Goal: Check status: Check status

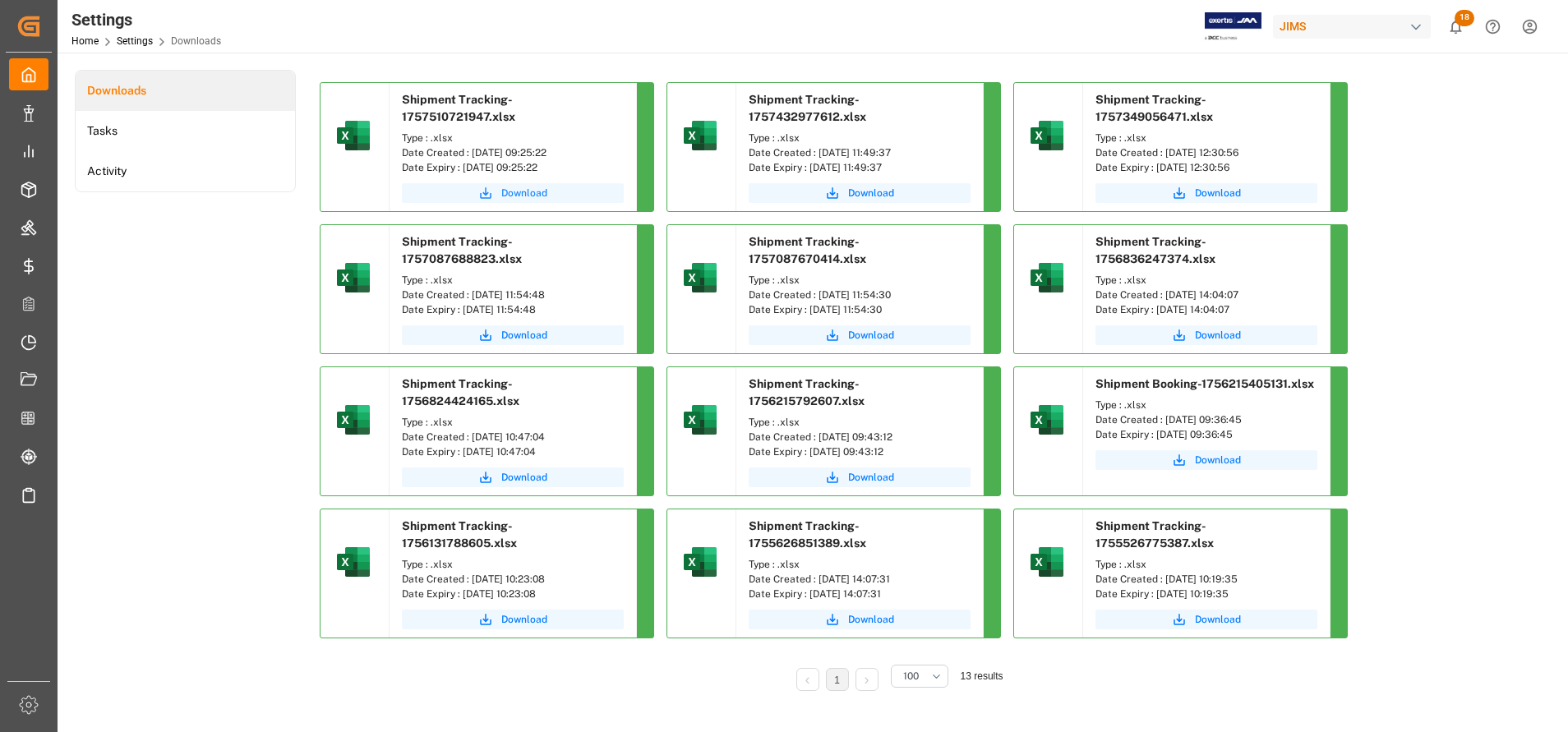
click at [540, 186] on span "Download" at bounding box center [524, 193] width 46 height 15
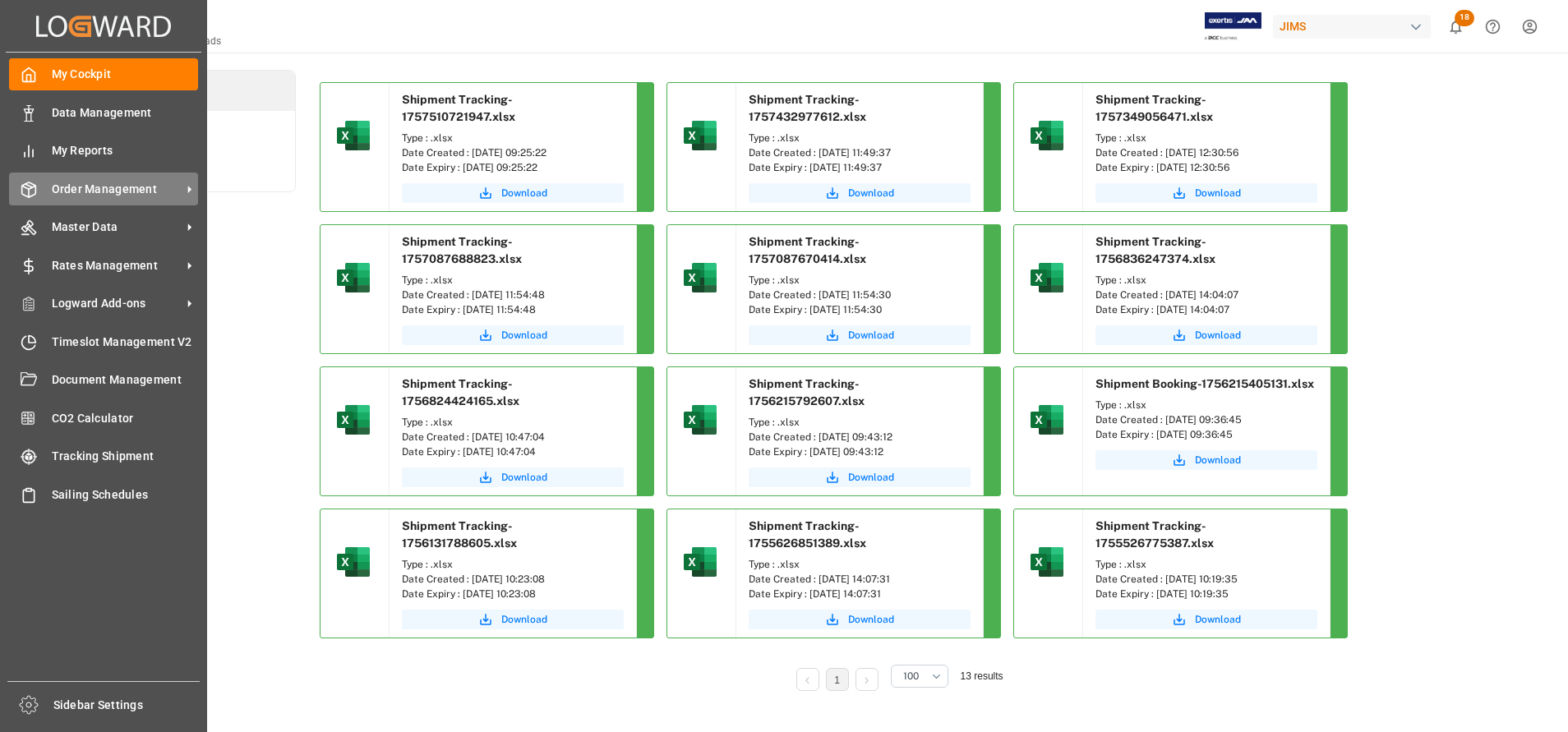
click at [77, 189] on span "Order Management" at bounding box center [116, 189] width 130 height 17
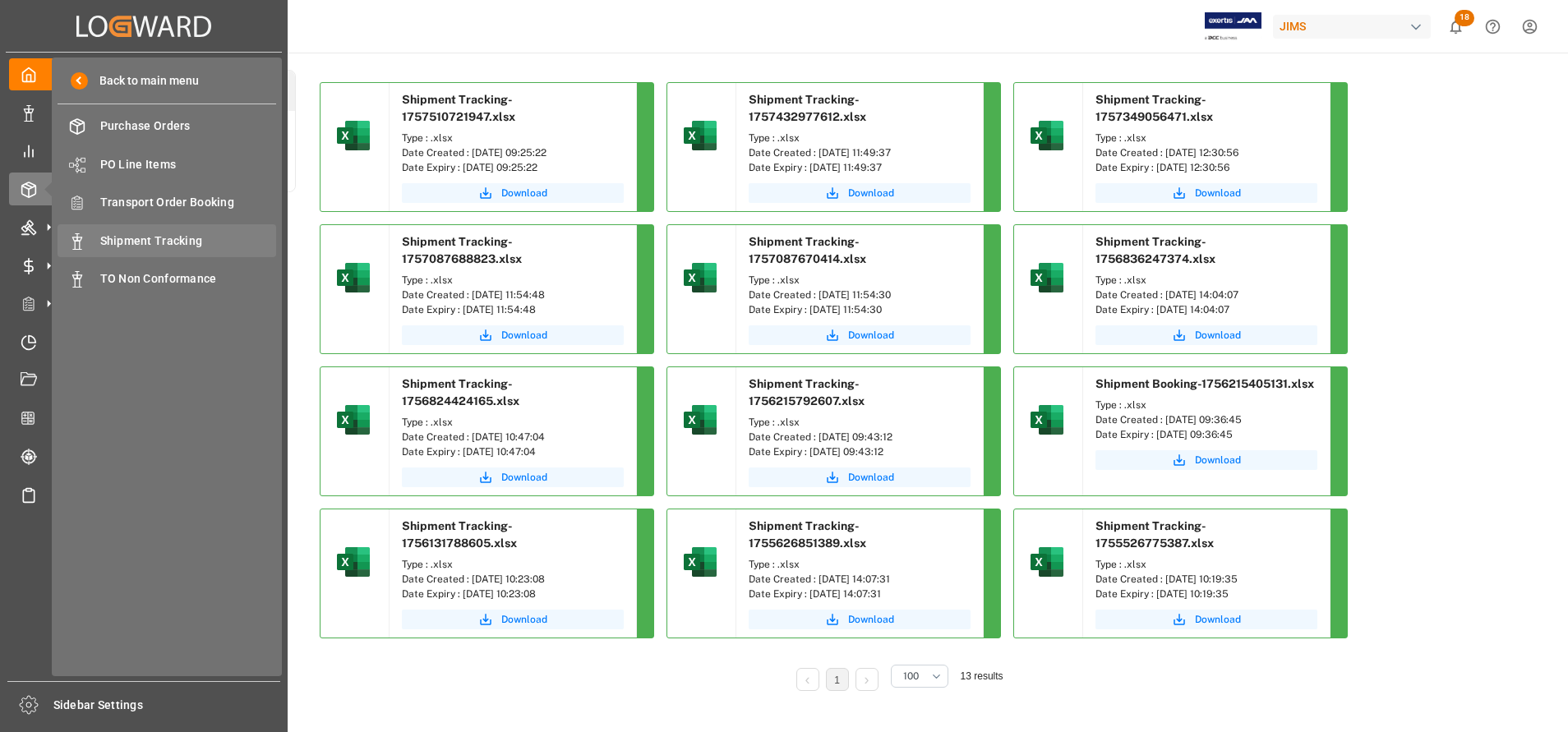
click at [157, 252] on div "Shipment Tracking Shipment Tracking" at bounding box center [167, 240] width 219 height 32
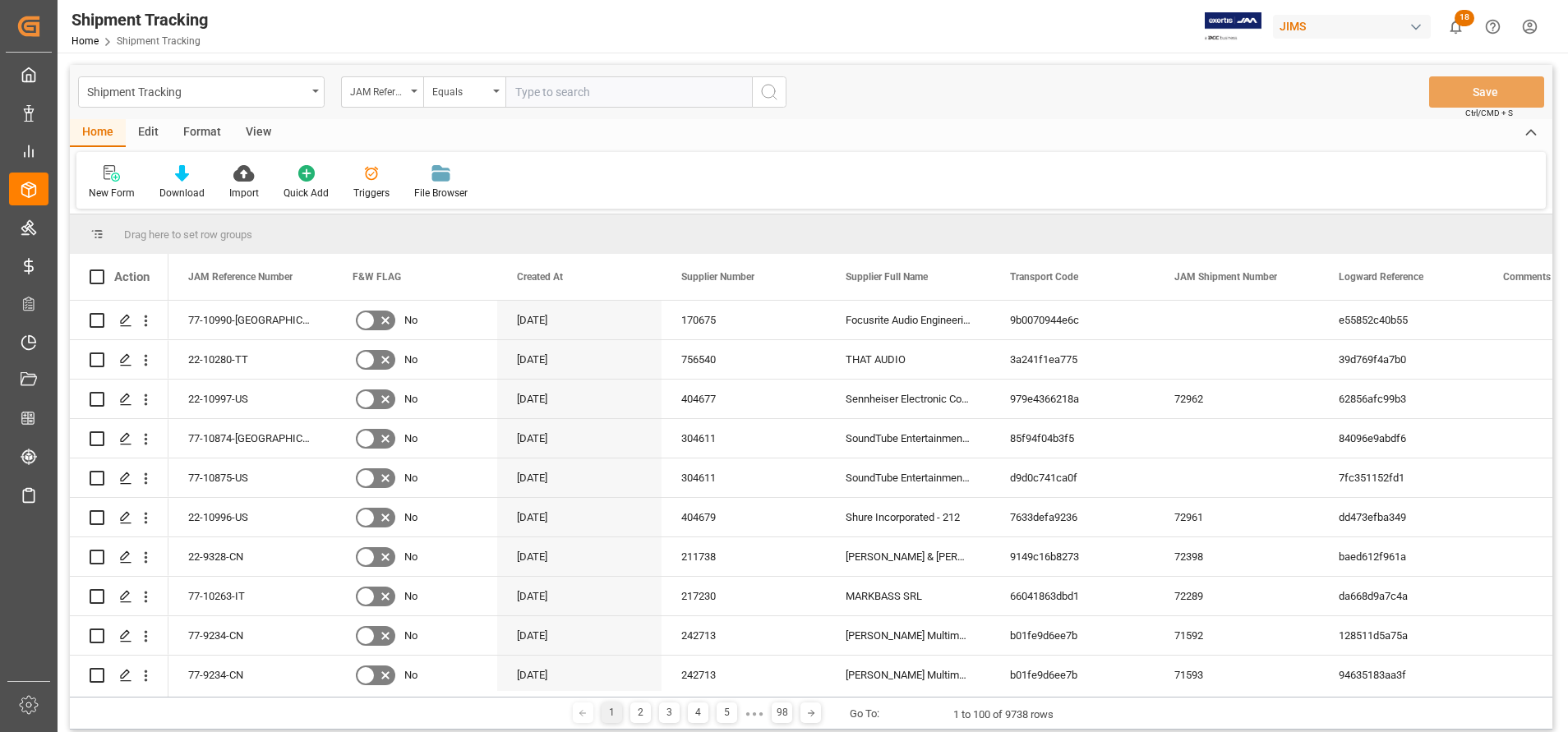
click at [556, 84] on input "text" at bounding box center [628, 92] width 247 height 31
click at [658, 97] on input "text" at bounding box center [628, 92] width 247 height 31
paste input "22-9997-DE"
type input "22-9997-DE"
click at [776, 100] on icon "search button" at bounding box center [769, 92] width 20 height 20
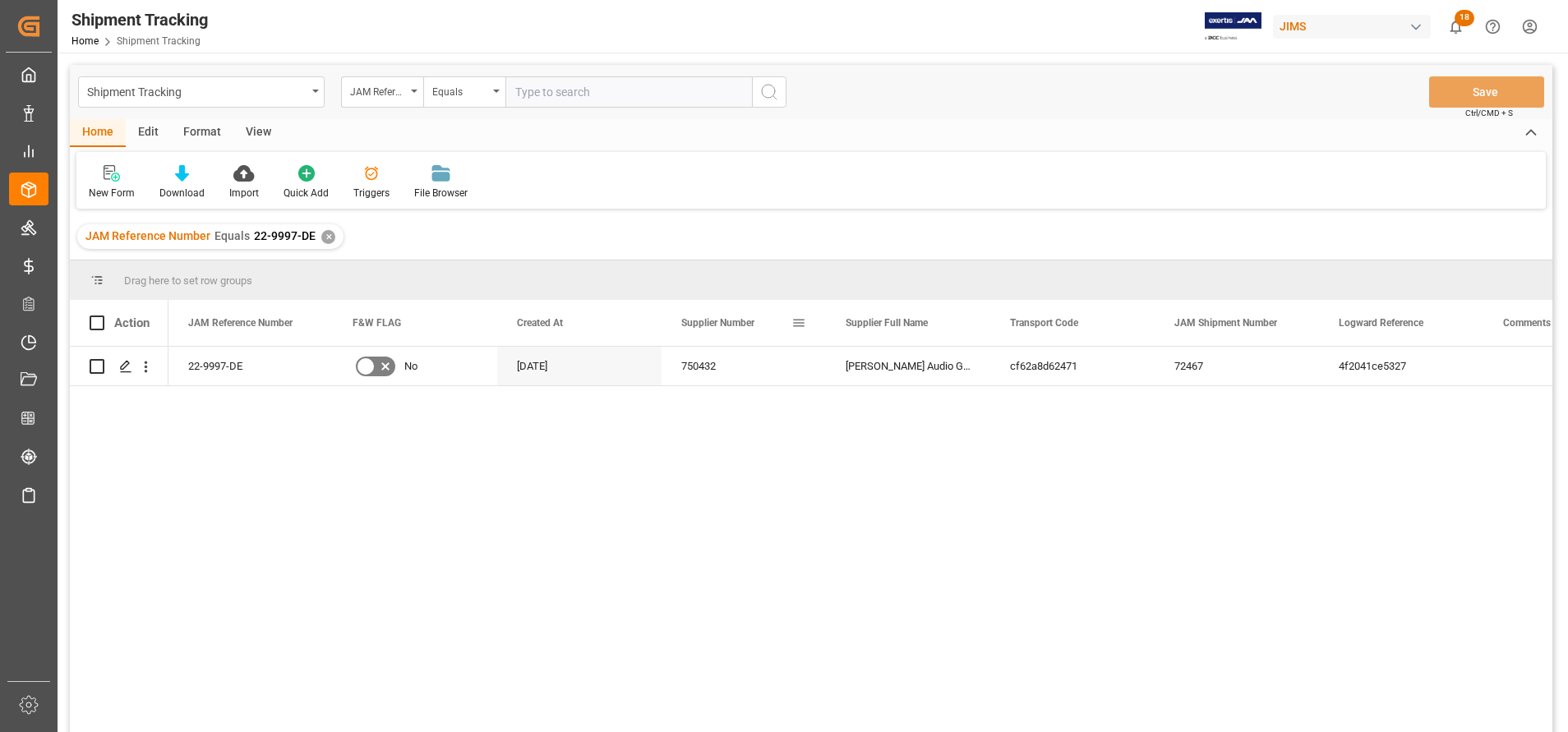
click at [801, 319] on span at bounding box center [799, 323] width 15 height 15
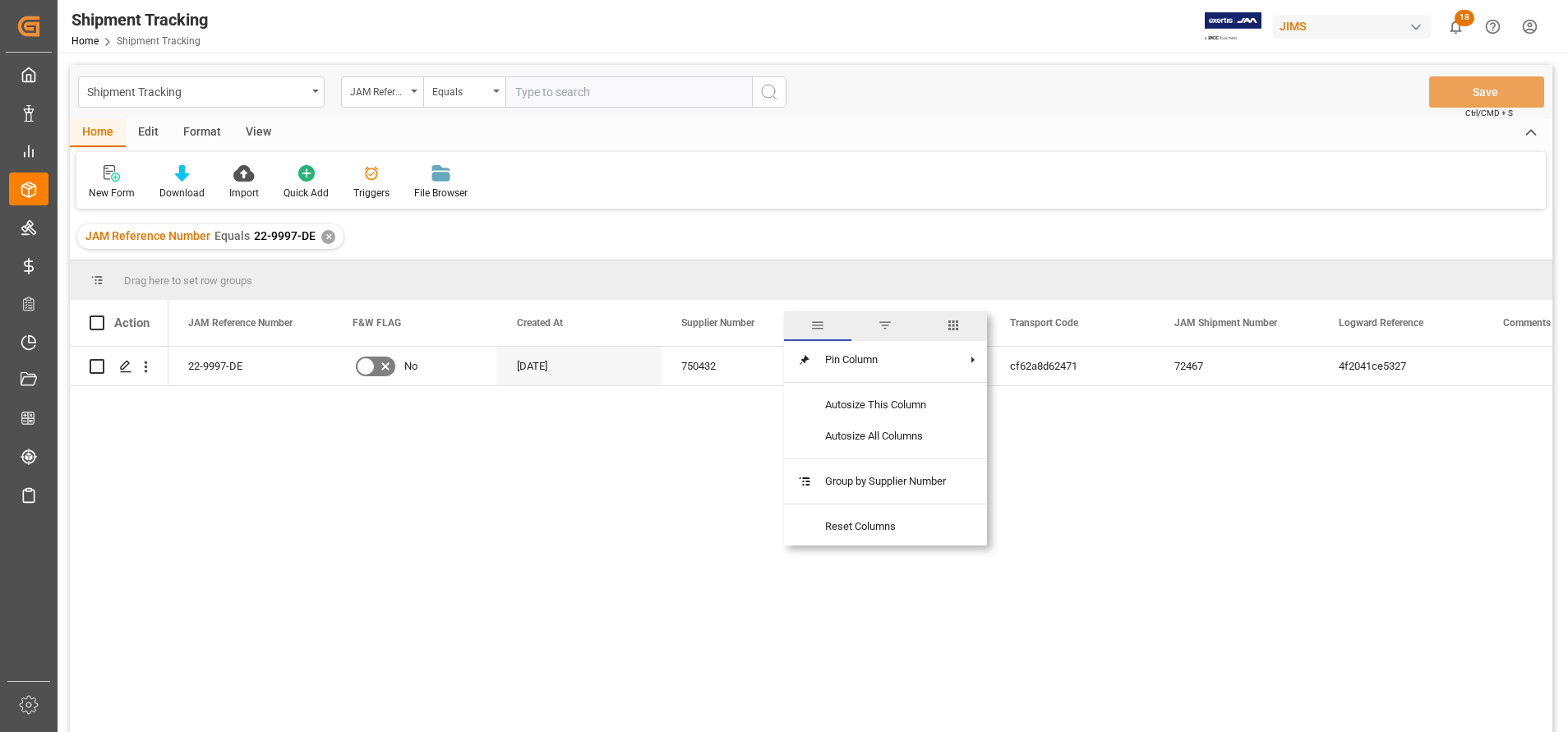
click at [889, 319] on span "filter" at bounding box center [885, 325] width 15 height 15
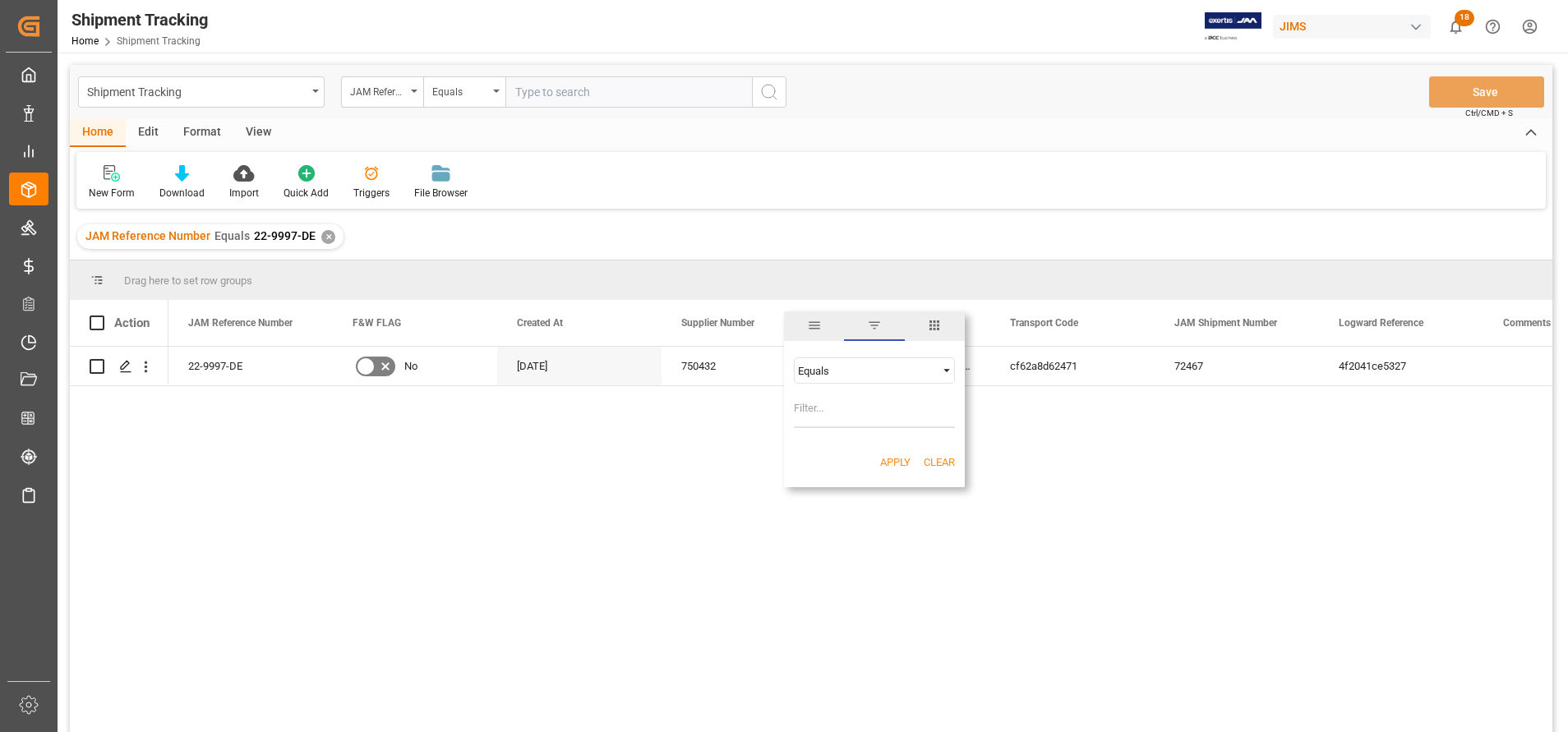
click at [925, 322] on span "columns" at bounding box center [934, 326] width 60 height 30
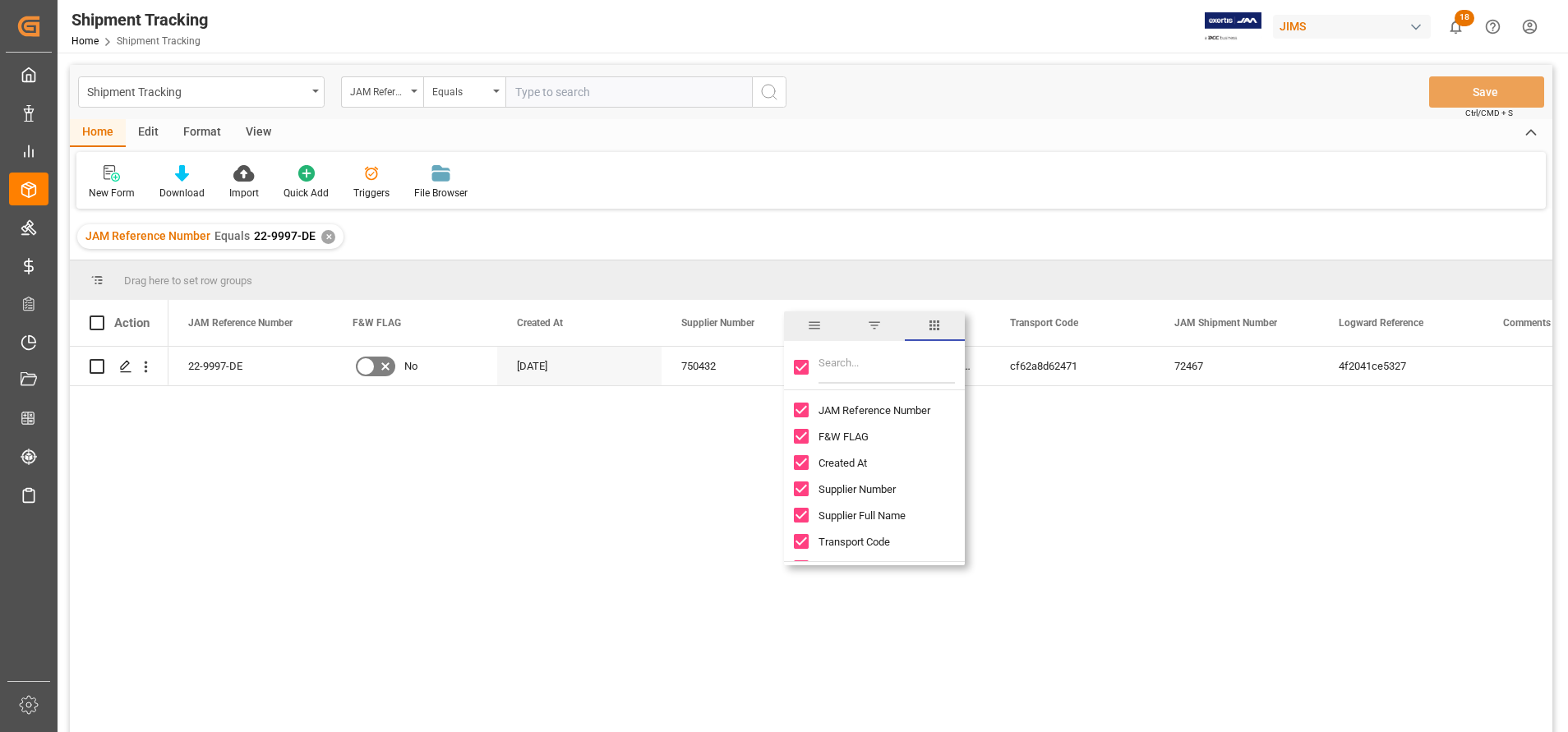
click at [803, 367] on input "Toggle Select All Columns" at bounding box center [801, 367] width 15 height 15
checkbox input "false"
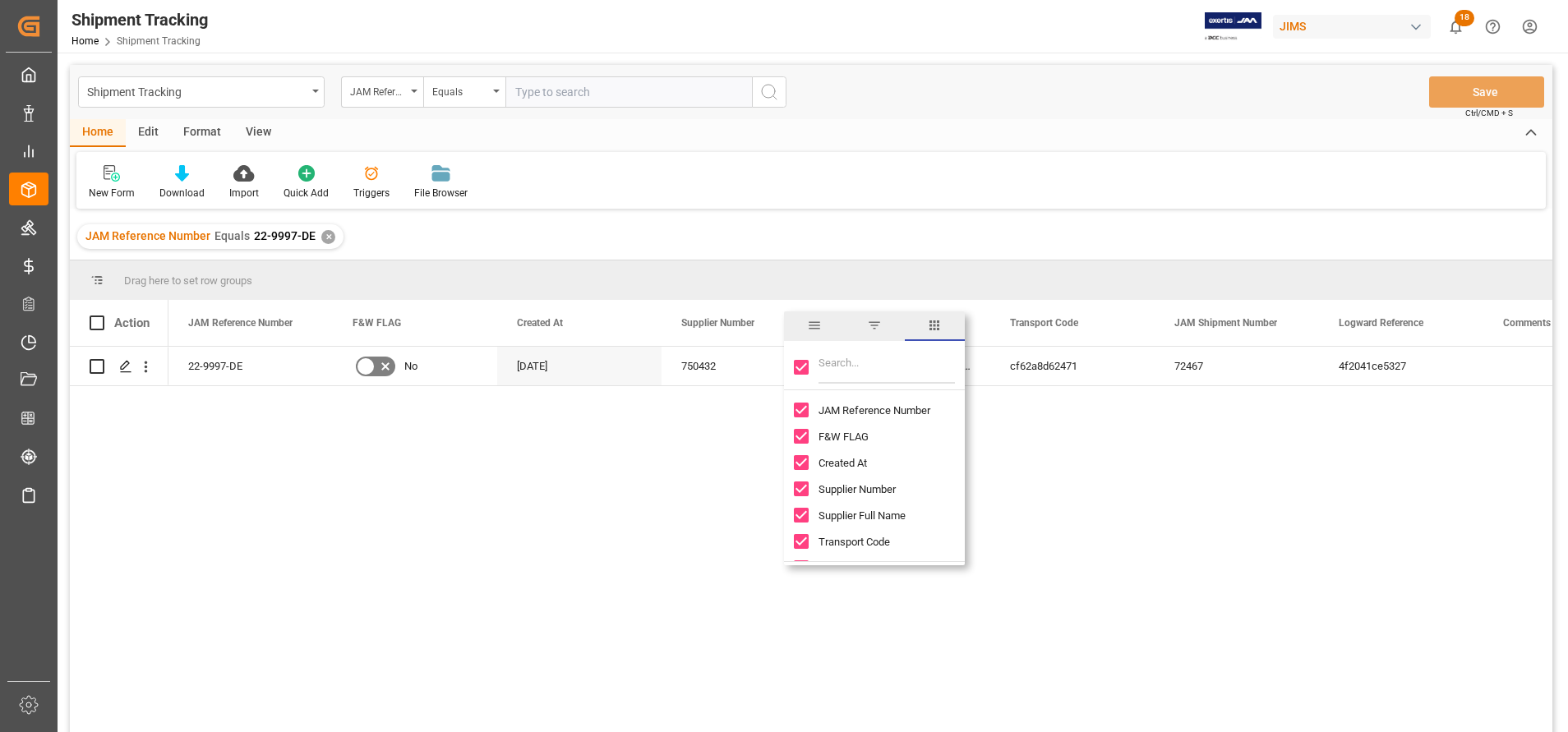
checkbox input "false"
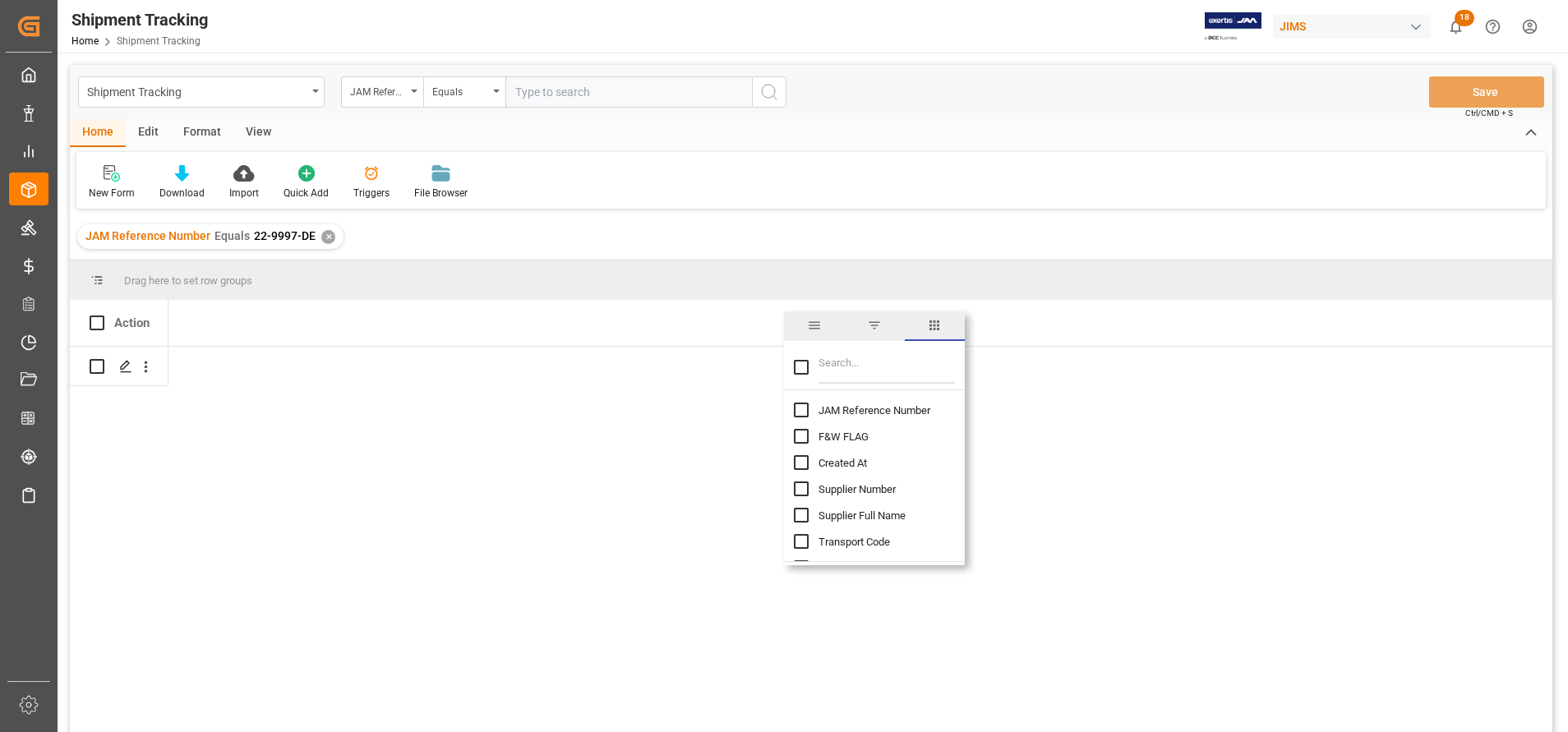
click at [810, 409] on div "JAM Reference Number" at bounding box center [884, 410] width 181 height 26
click at [804, 406] on input "JAM Reference Number column toggle visibility (hidden)" at bounding box center [801, 410] width 15 height 15
checkbox input "true"
checkbox input "false"
click at [857, 375] on input "Filter Columns Input" at bounding box center [886, 367] width 136 height 33
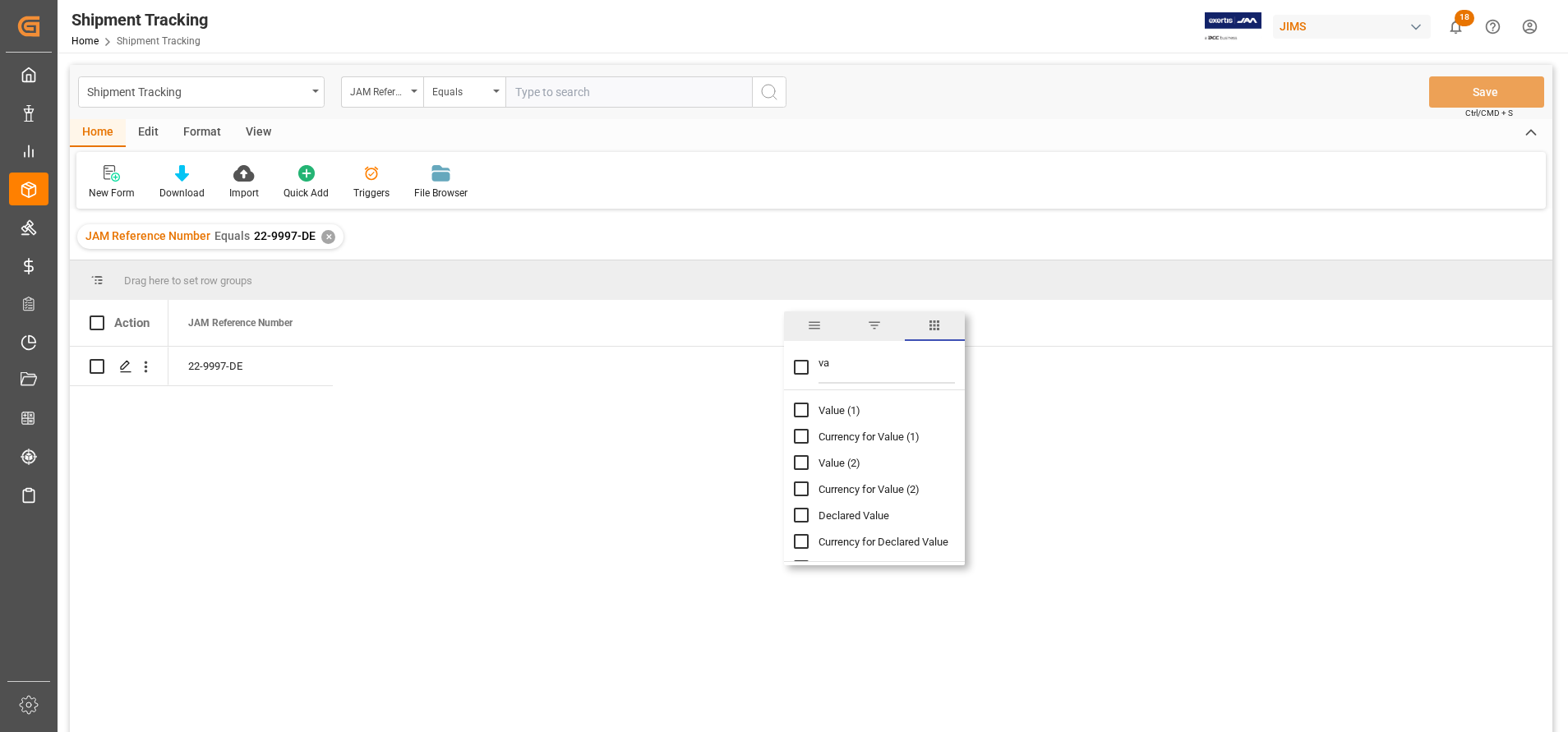
type input "va"
click at [805, 409] on input "Value (1) column toggle visibility (hidden)" at bounding box center [801, 410] width 15 height 15
checkbox input "true"
checkbox input "false"
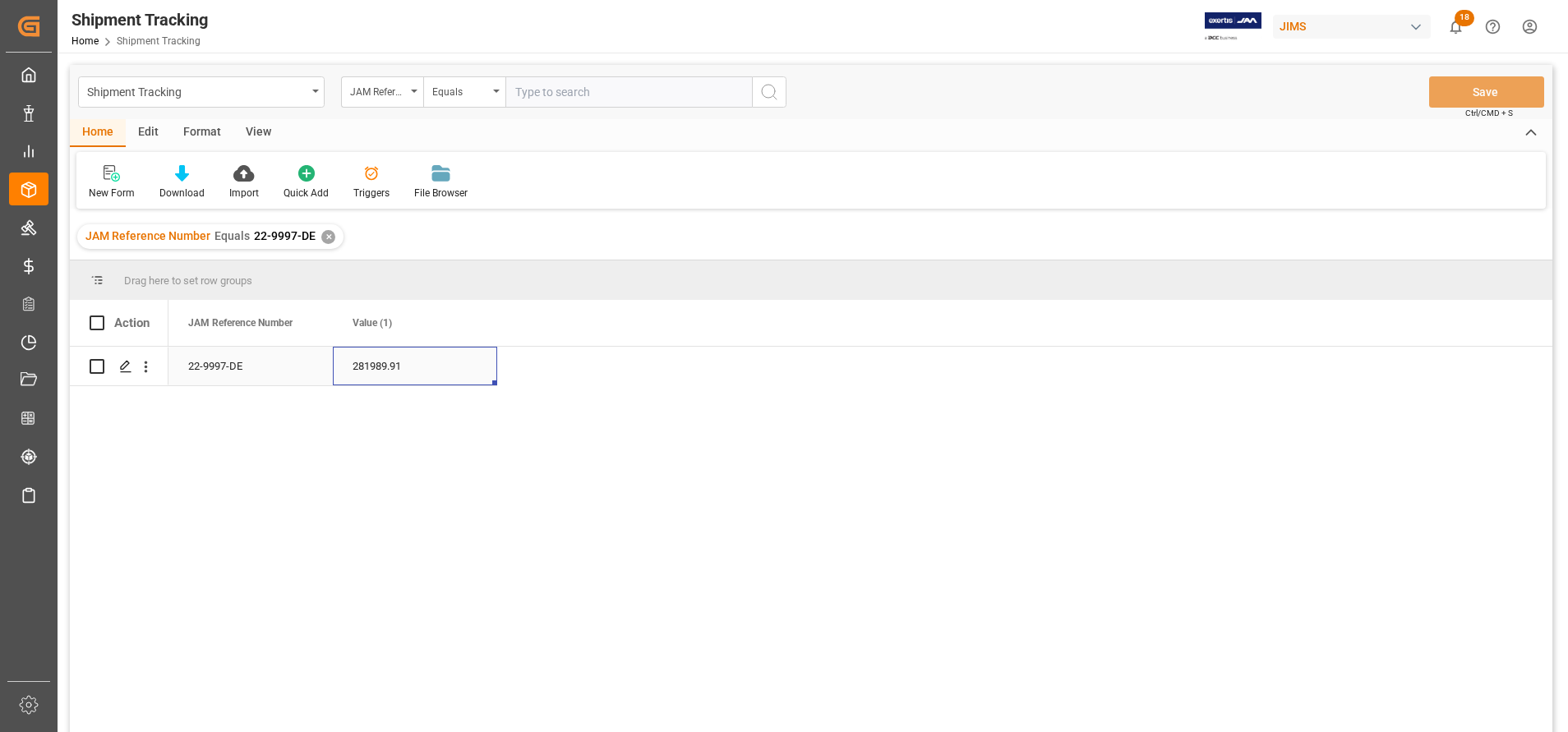
click at [391, 384] on div "281989.91" at bounding box center [414, 366] width 164 height 39
click at [654, 104] on input "text" at bounding box center [628, 92] width 247 height 31
paste input "22-9895-MY"
type input "22-9895-MY"
click at [770, 97] on icon "search button" at bounding box center [769, 92] width 20 height 20
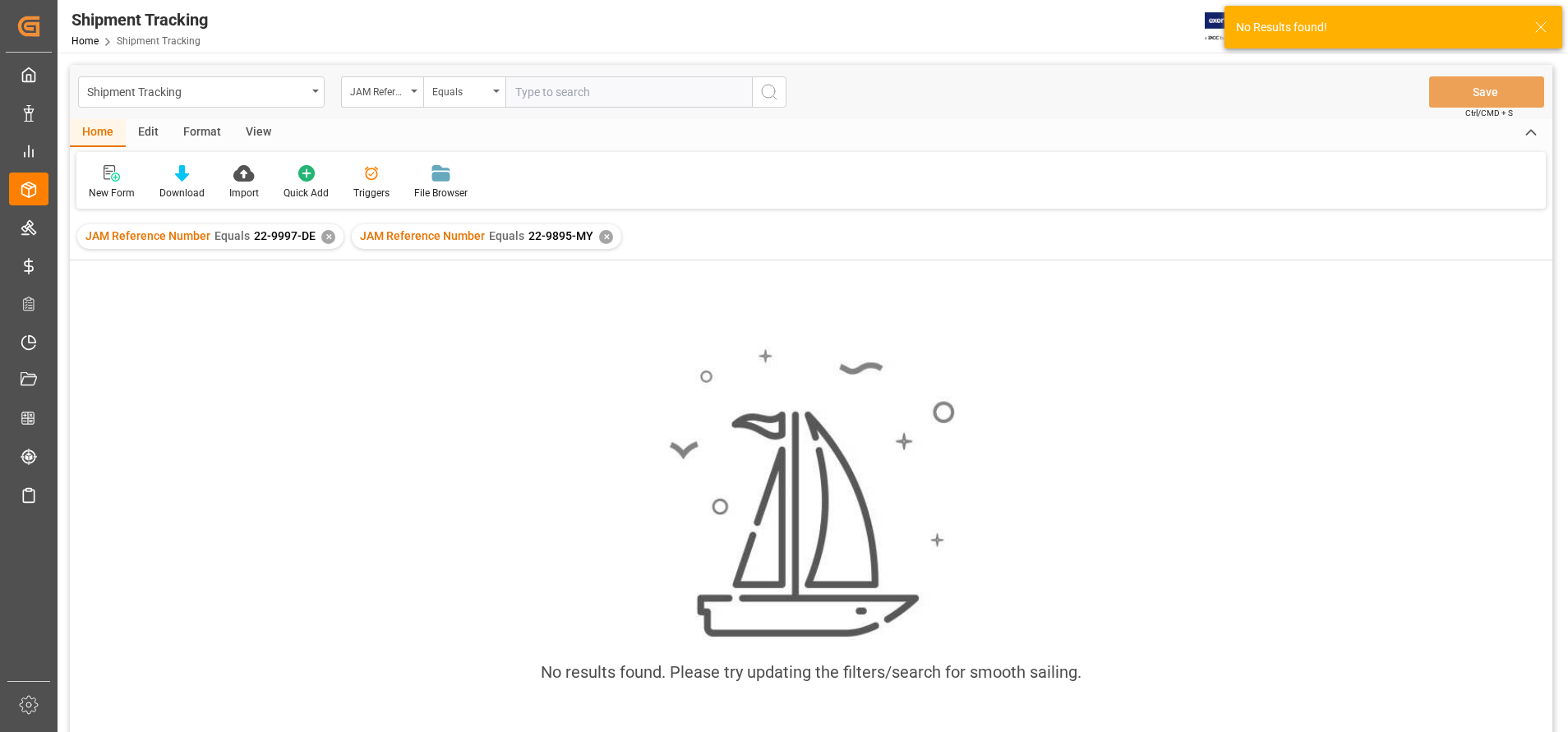
click at [326, 235] on div "✕" at bounding box center [328, 237] width 14 height 14
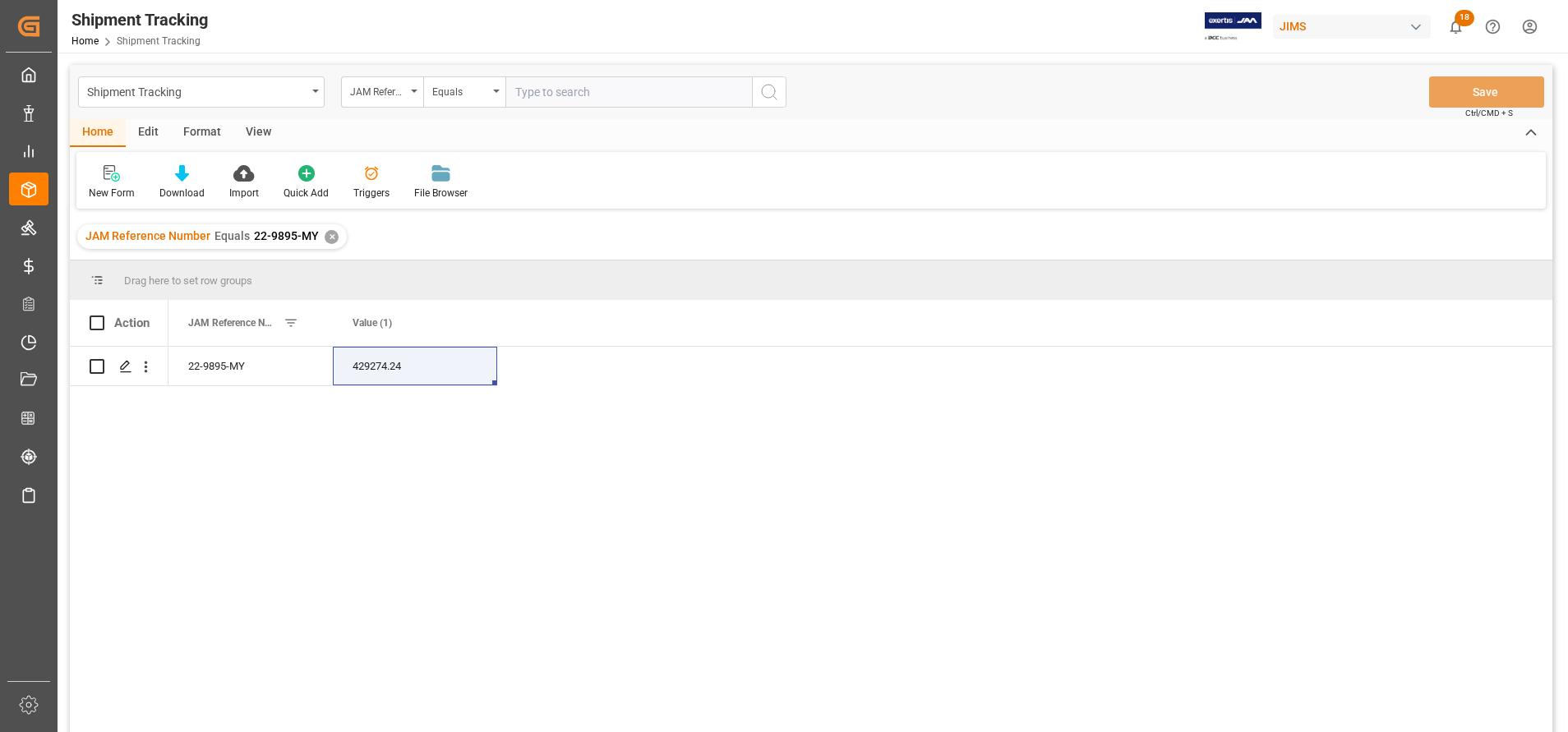
click at [615, 101] on input "text" at bounding box center [628, 92] width 247 height 31
paste input "22-9896-MY"
type input "22-9896-MY"
click at [784, 93] on button "search button" at bounding box center [769, 92] width 35 height 31
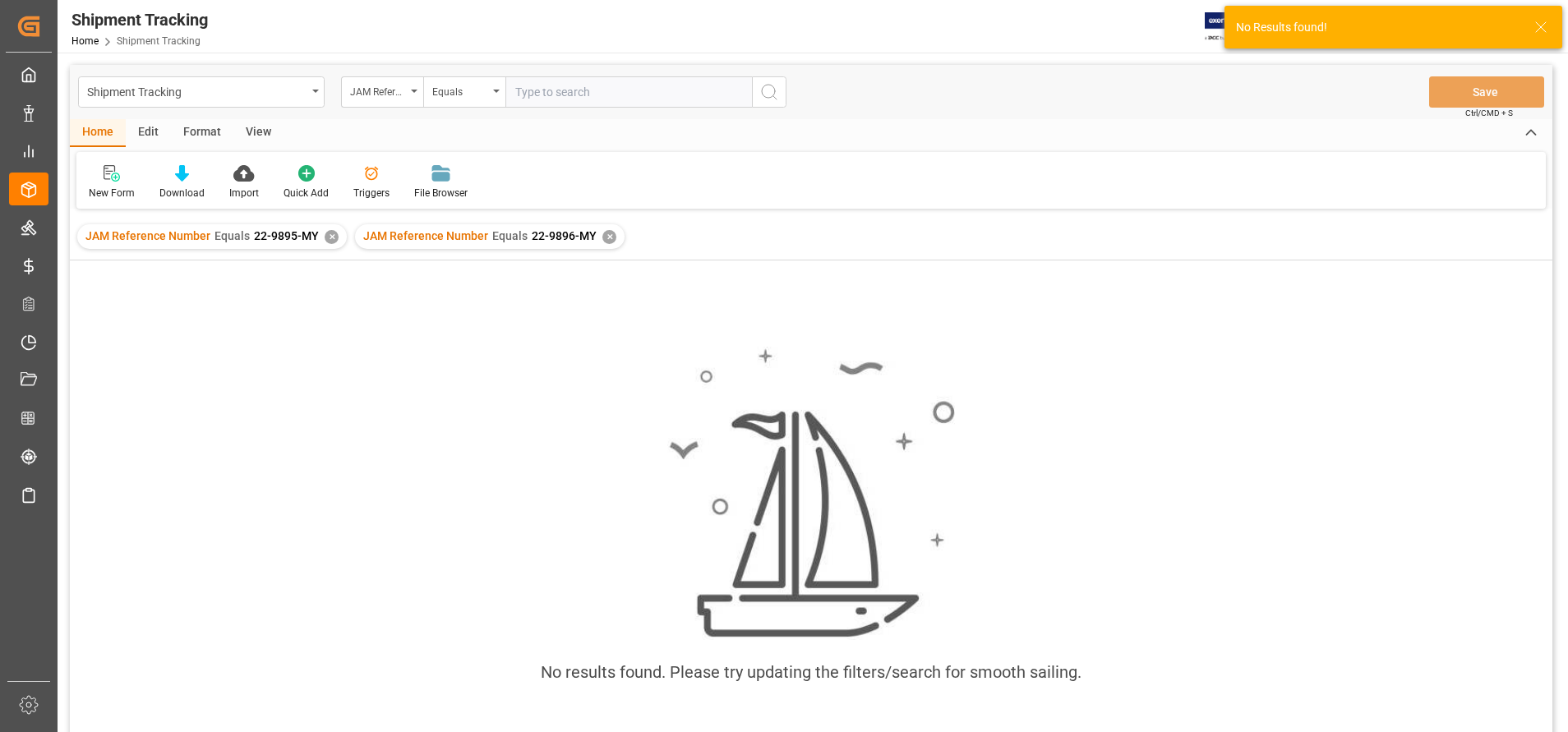
click at [328, 232] on div "✕" at bounding box center [331, 237] width 14 height 14
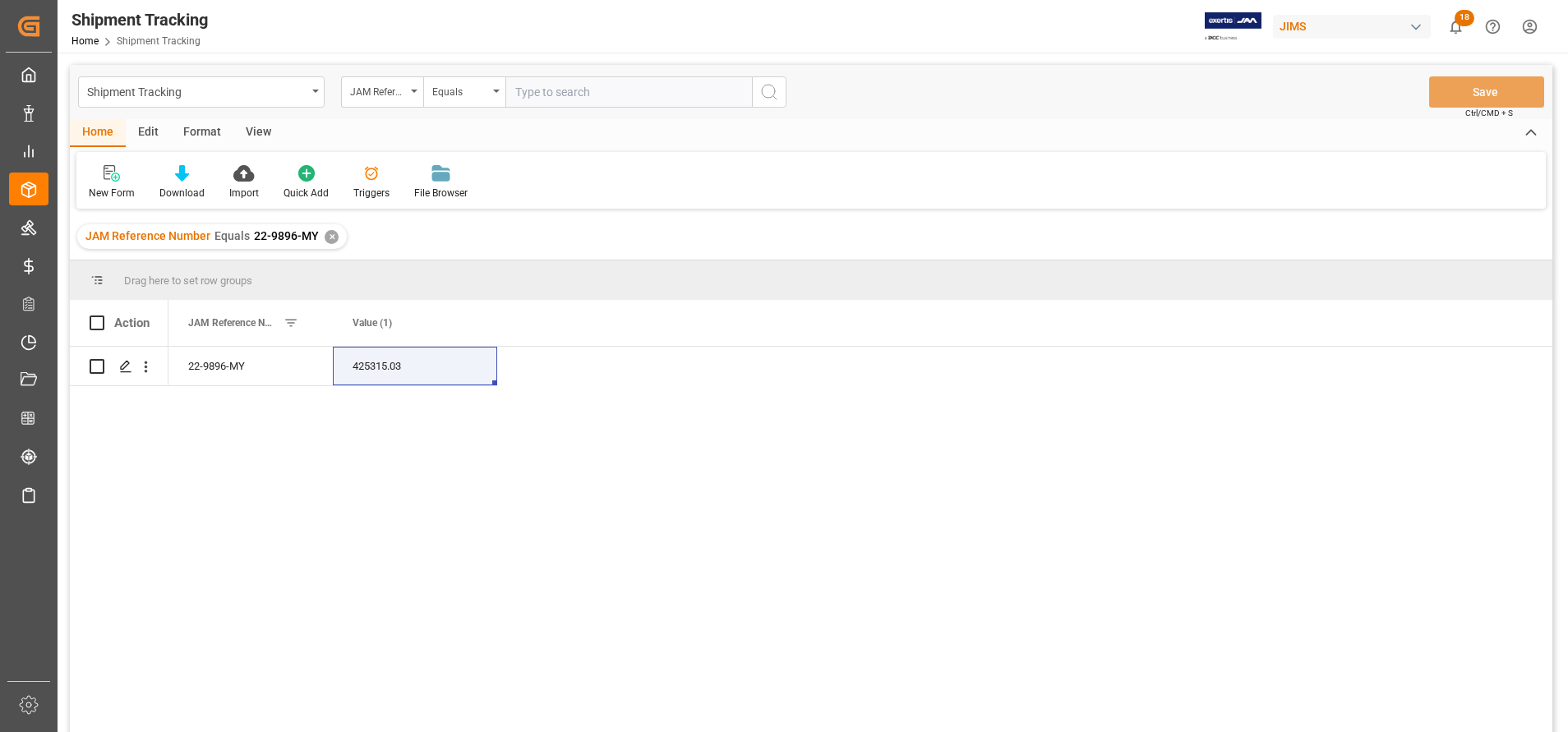
click at [602, 87] on input "text" at bounding box center [628, 92] width 247 height 31
paste input "22-10005-MY"
type input "22-10005-MY"
click at [772, 95] on icon "search button" at bounding box center [769, 92] width 20 height 20
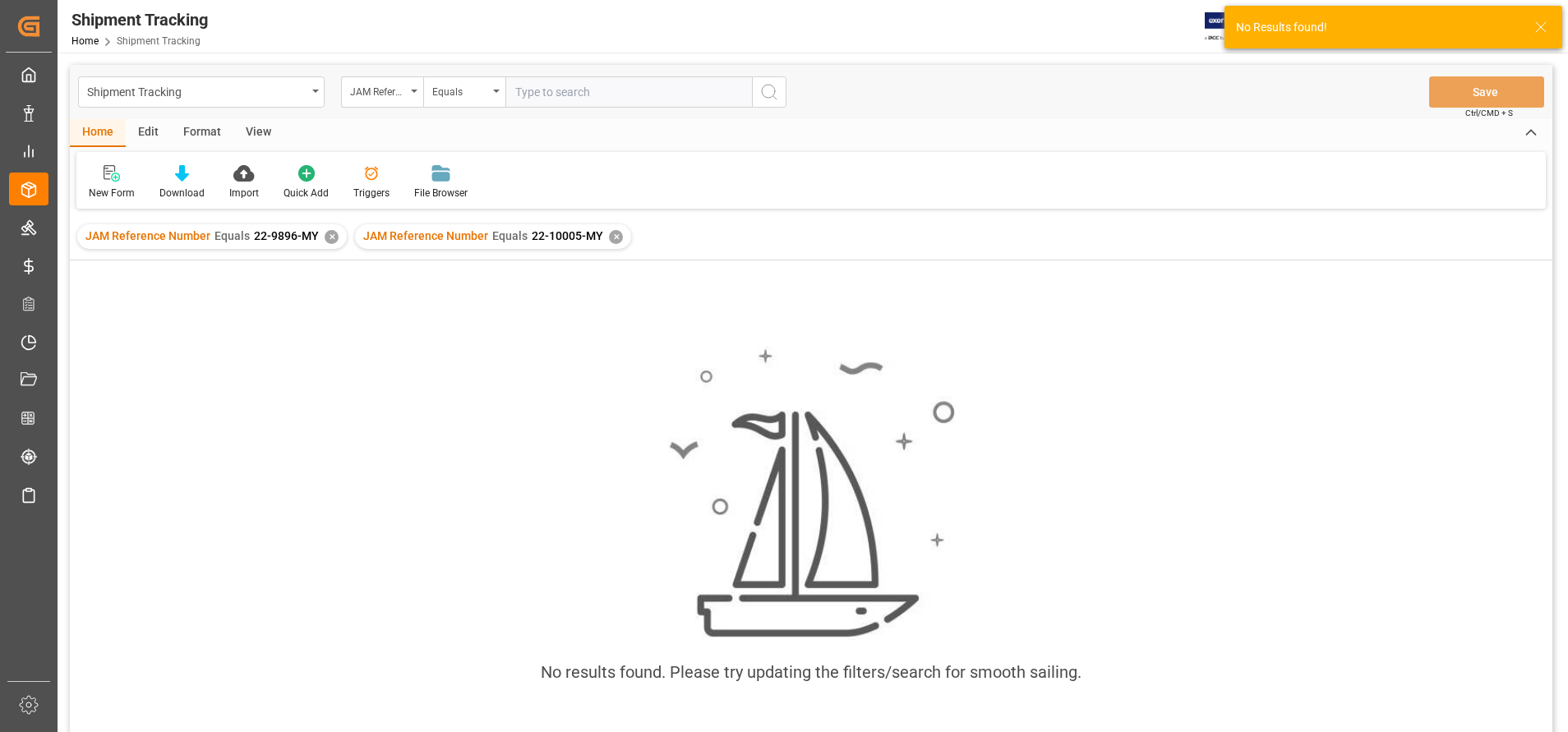
click at [328, 242] on div "✕" at bounding box center [331, 237] width 14 height 14
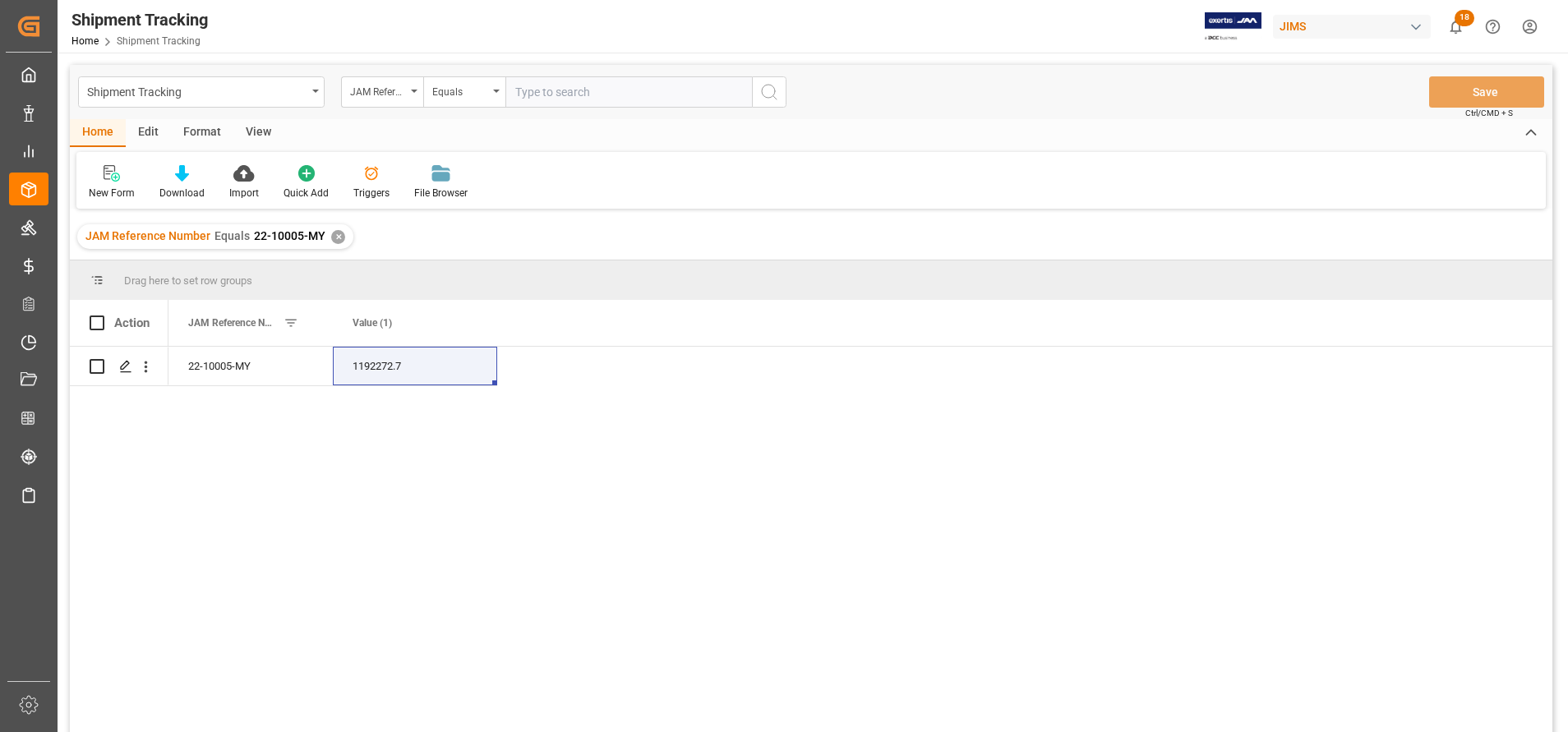
click at [687, 96] on input "text" at bounding box center [628, 92] width 247 height 31
paste input "22-10004-MY"
type input "22-10004-MY"
click at [769, 105] on button "search button" at bounding box center [769, 92] width 35 height 31
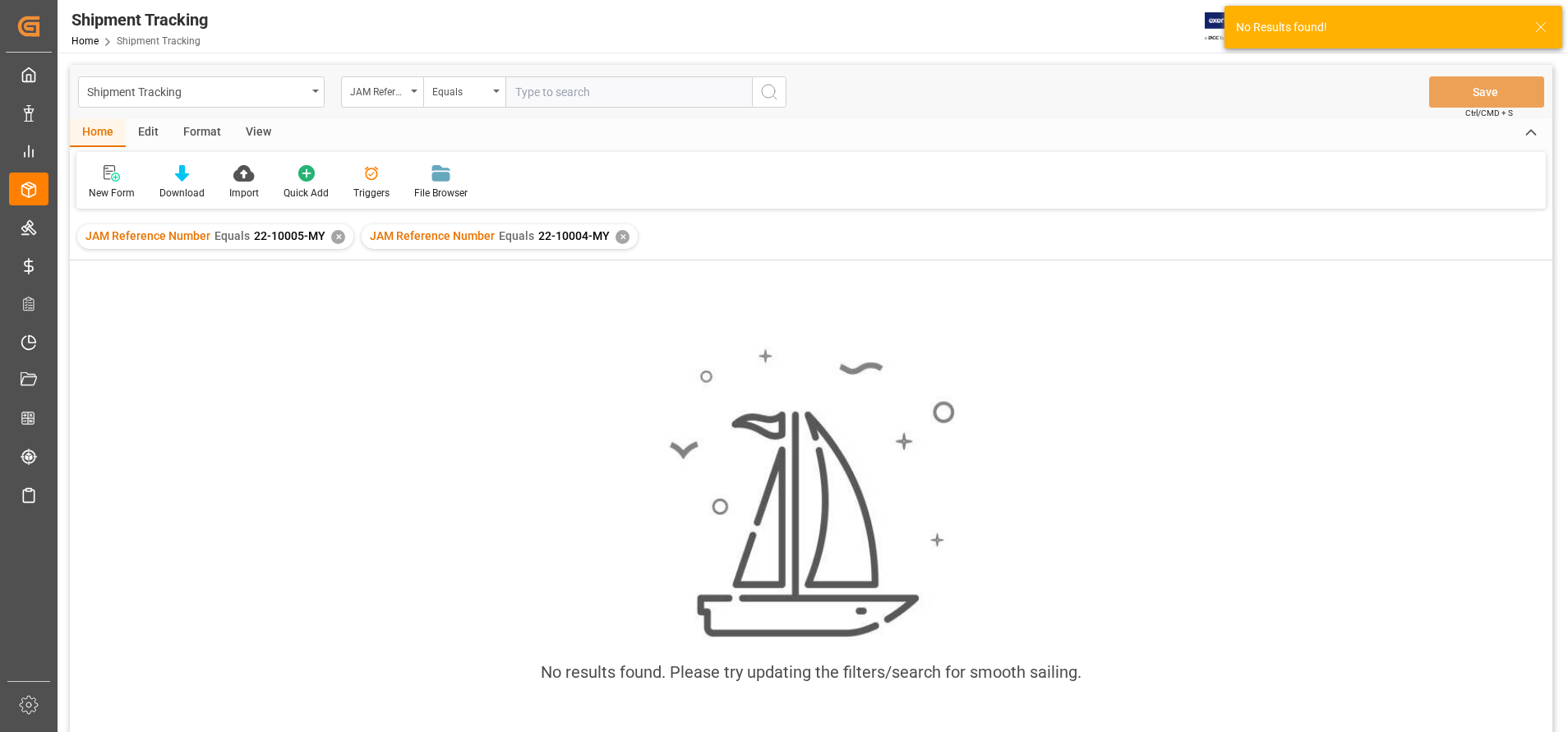
click at [331, 240] on div "✕" at bounding box center [338, 237] width 14 height 14
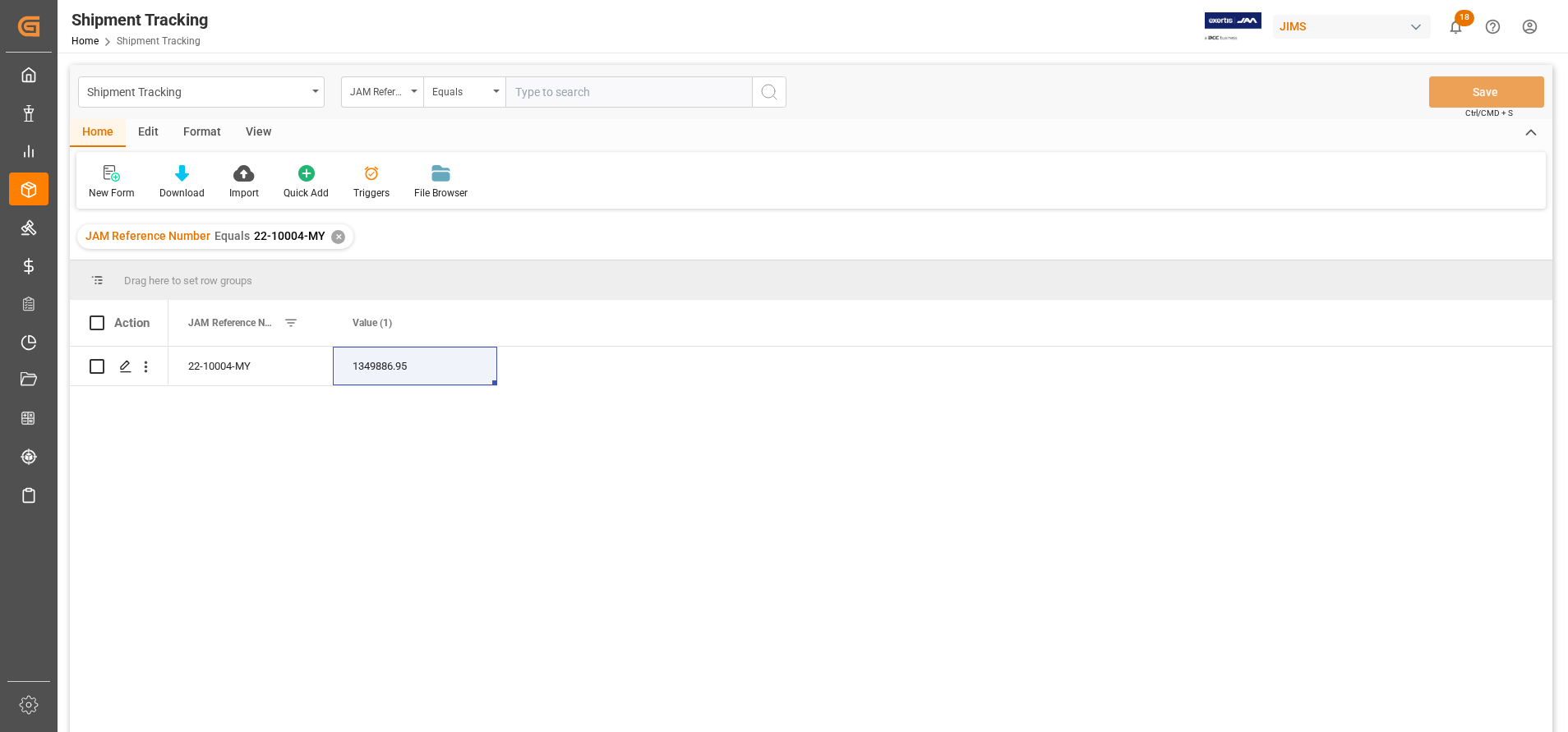
click at [638, 98] on input "text" at bounding box center [628, 92] width 247 height 31
paste input "22-10144-MY"
type input "22-10144-MY"
click at [780, 88] on button "search button" at bounding box center [769, 92] width 35 height 31
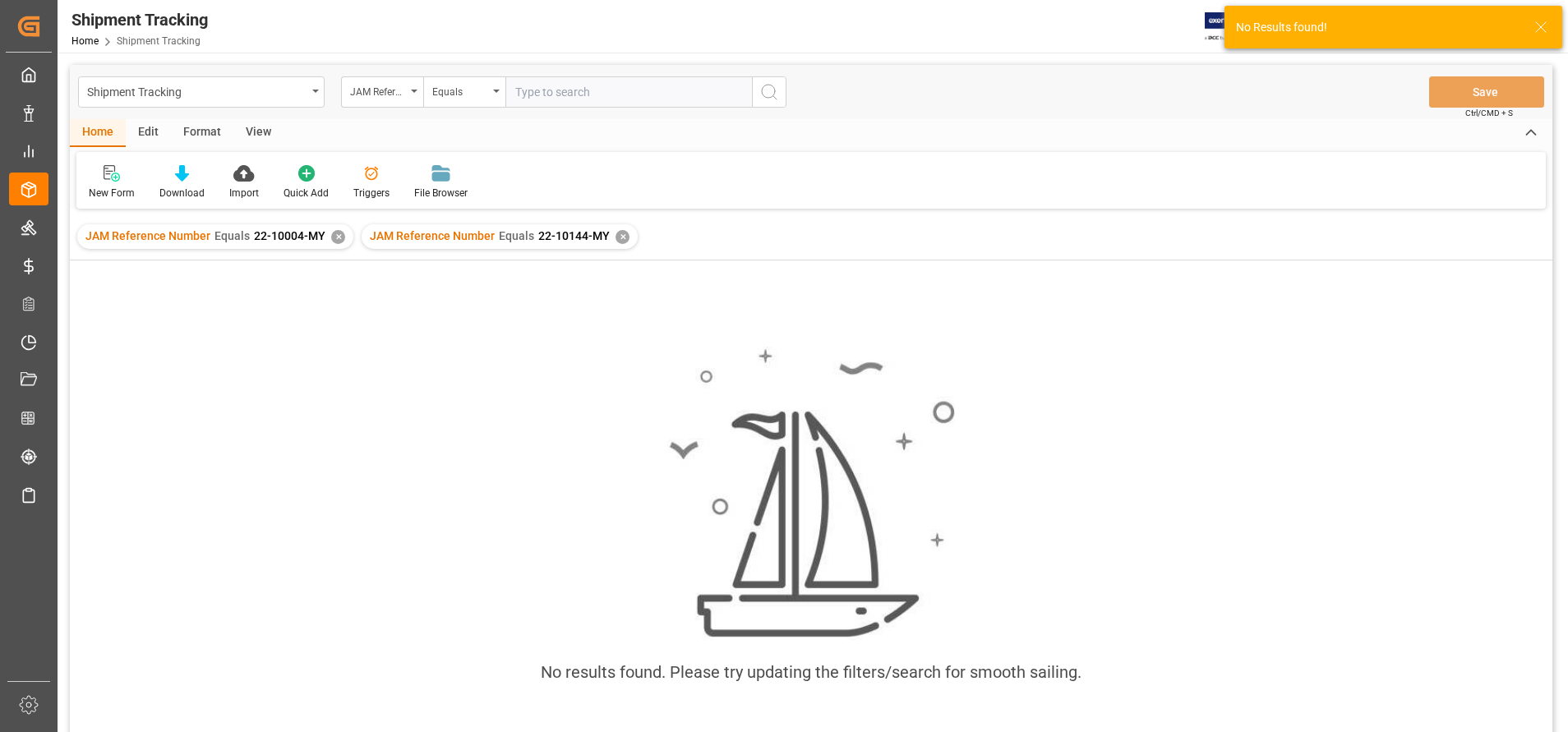
click at [334, 243] on div "✕" at bounding box center [338, 237] width 14 height 14
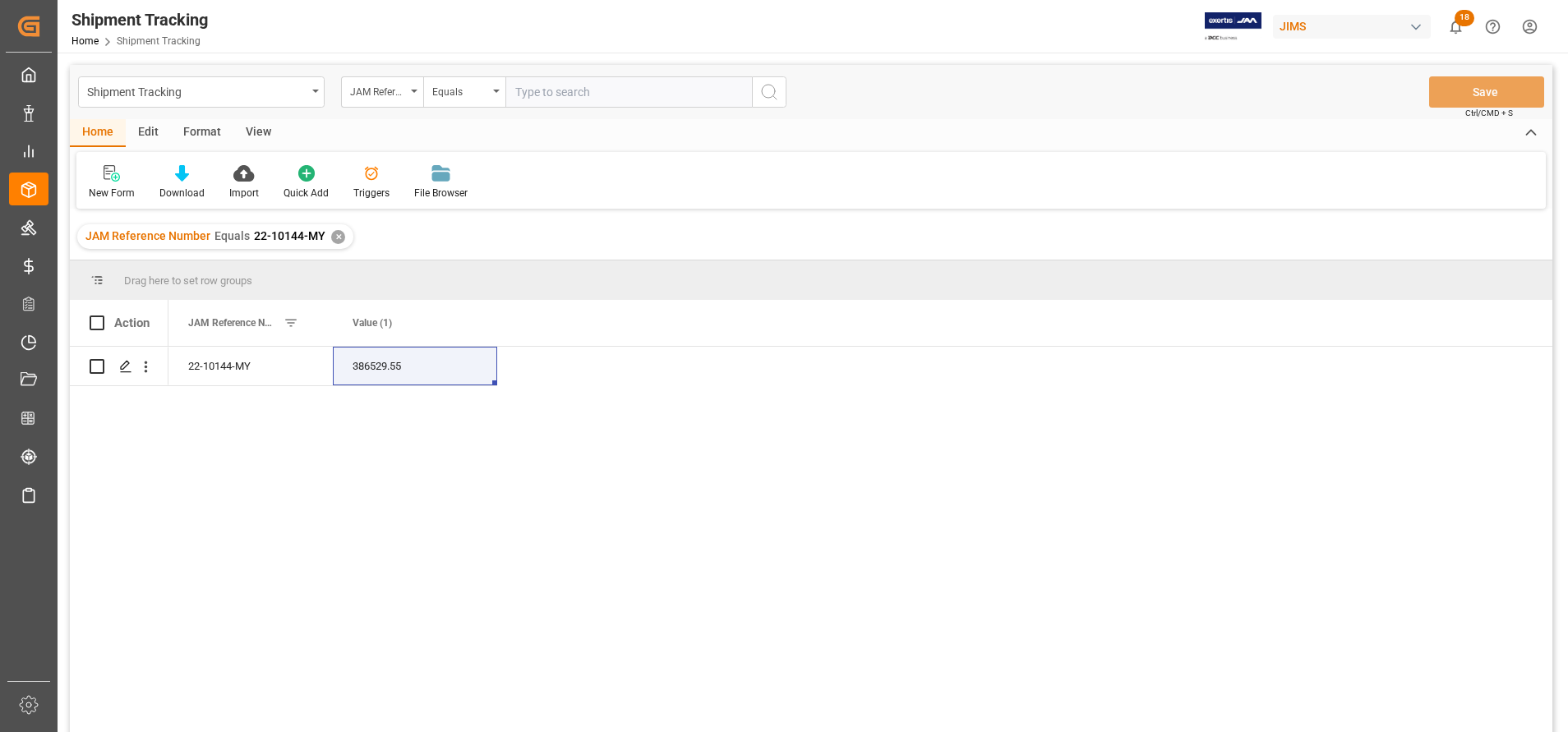
click at [637, 84] on input "text" at bounding box center [628, 92] width 247 height 31
paste input "22-9748-ID"
type input "22-9748-ID"
click at [775, 97] on icon "search button" at bounding box center [769, 92] width 20 height 20
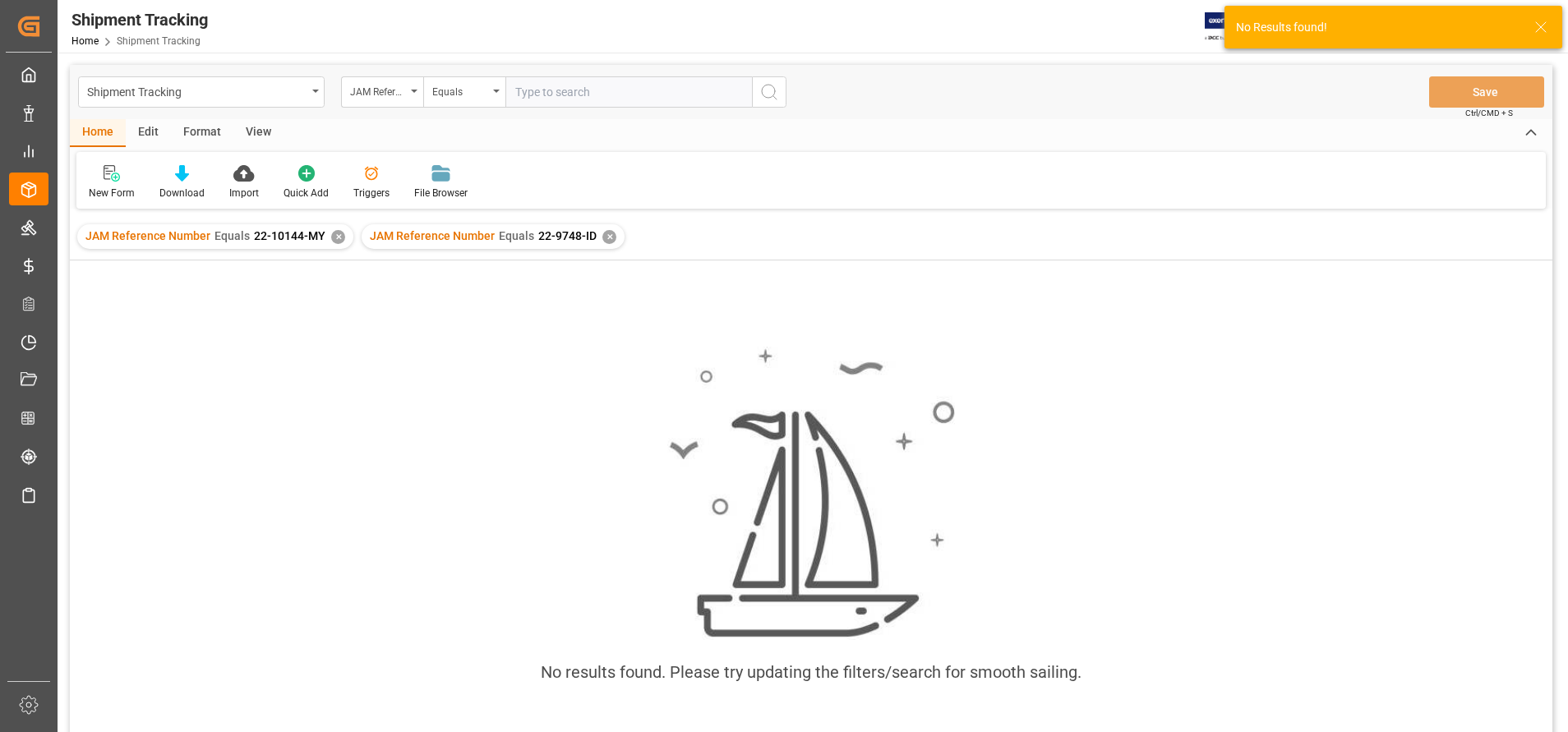
click at [335, 242] on div "✕" at bounding box center [338, 237] width 14 height 14
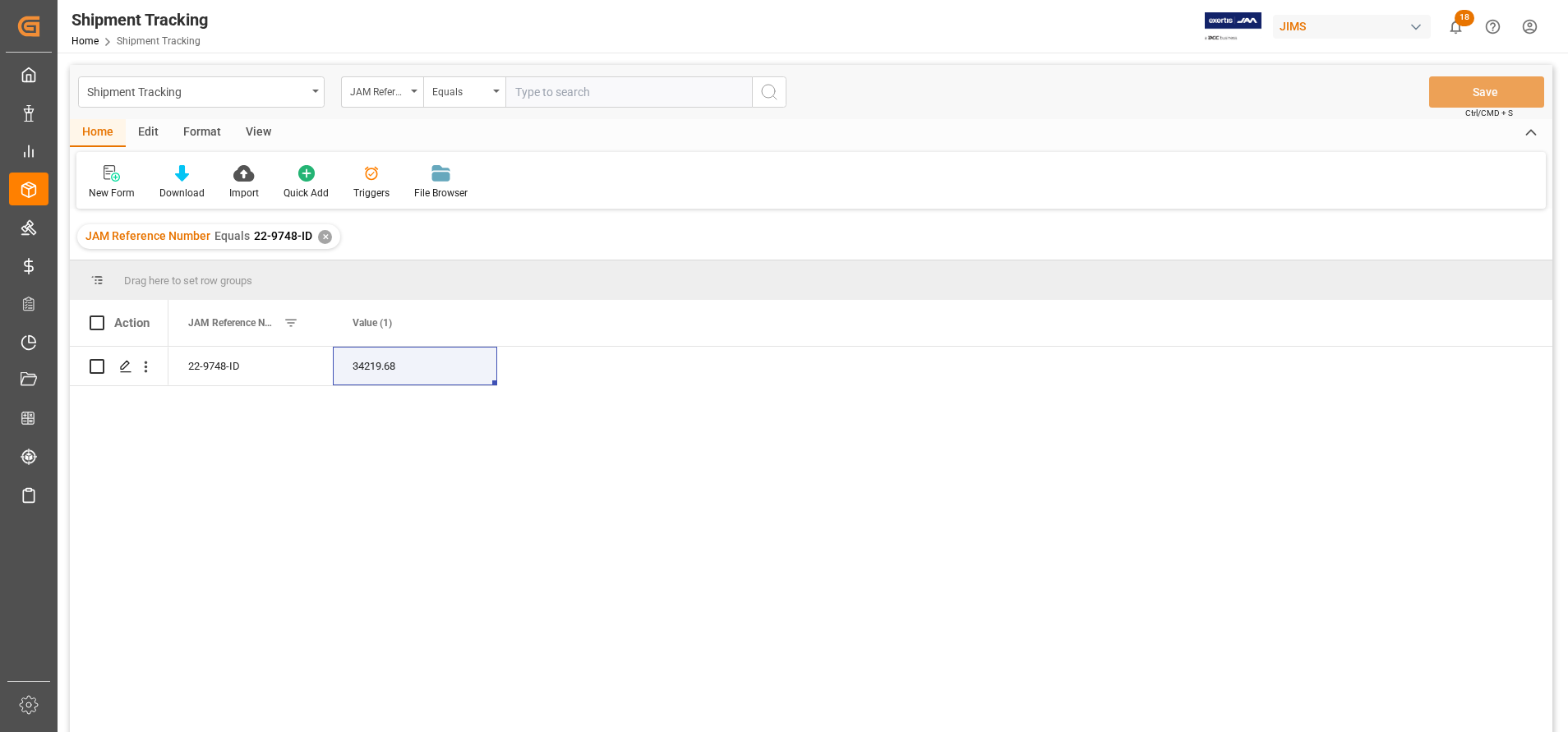
click at [664, 94] on input "text" at bounding box center [628, 92] width 247 height 31
paste input "22-10156-CN"
type input "22-10156-CN"
click at [777, 99] on line "search button" at bounding box center [775, 97] width 3 height 3
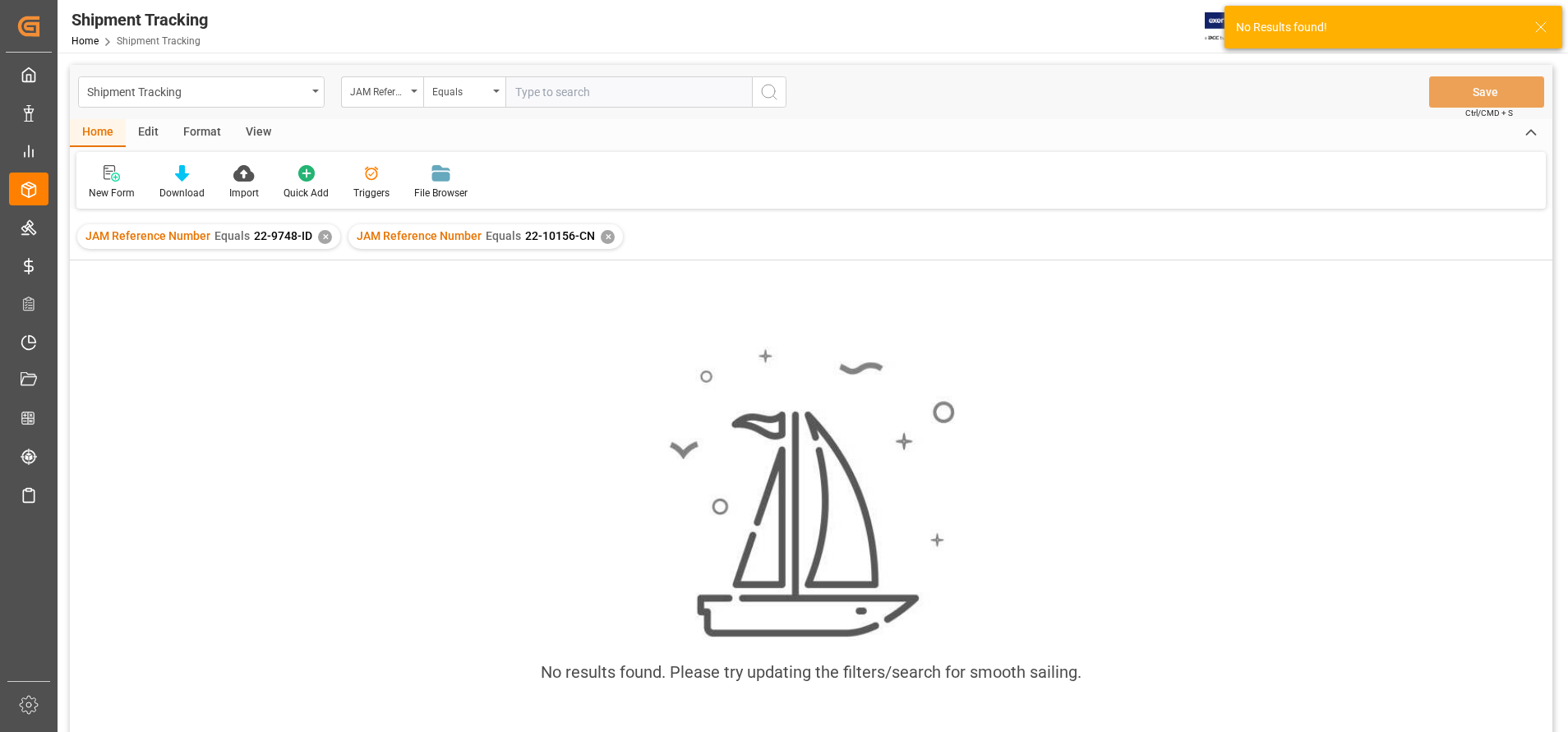
click at [321, 248] on div "JAM Reference Number Equals 22-9748-ID ✕" at bounding box center [209, 237] width 263 height 25
click at [320, 239] on div "✕" at bounding box center [324, 237] width 14 height 14
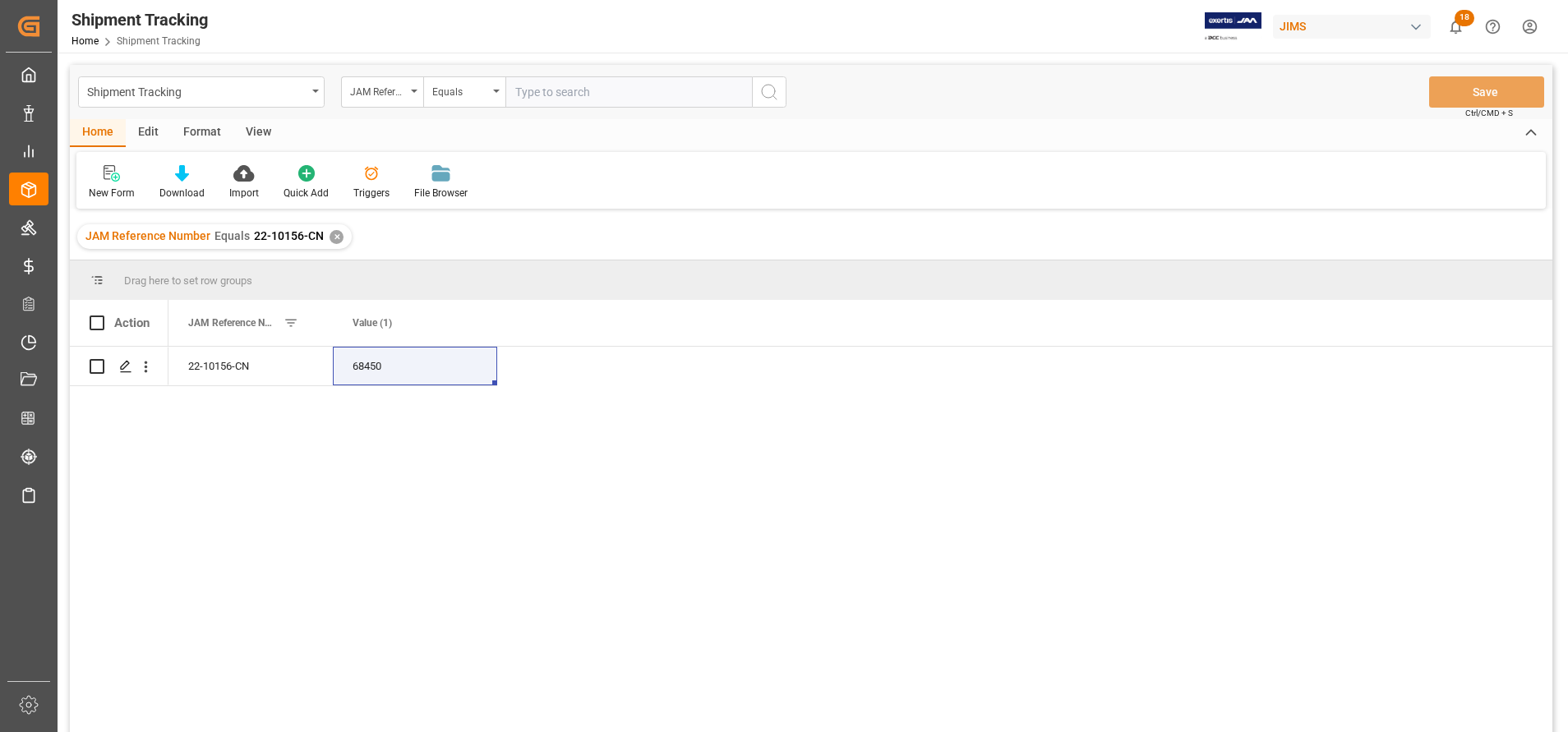
click at [638, 87] on input "text" at bounding box center [628, 92] width 247 height 31
paste input "22-10404-CN"
type input "22-10404-CN"
click at [772, 94] on icon "search button" at bounding box center [769, 92] width 20 height 20
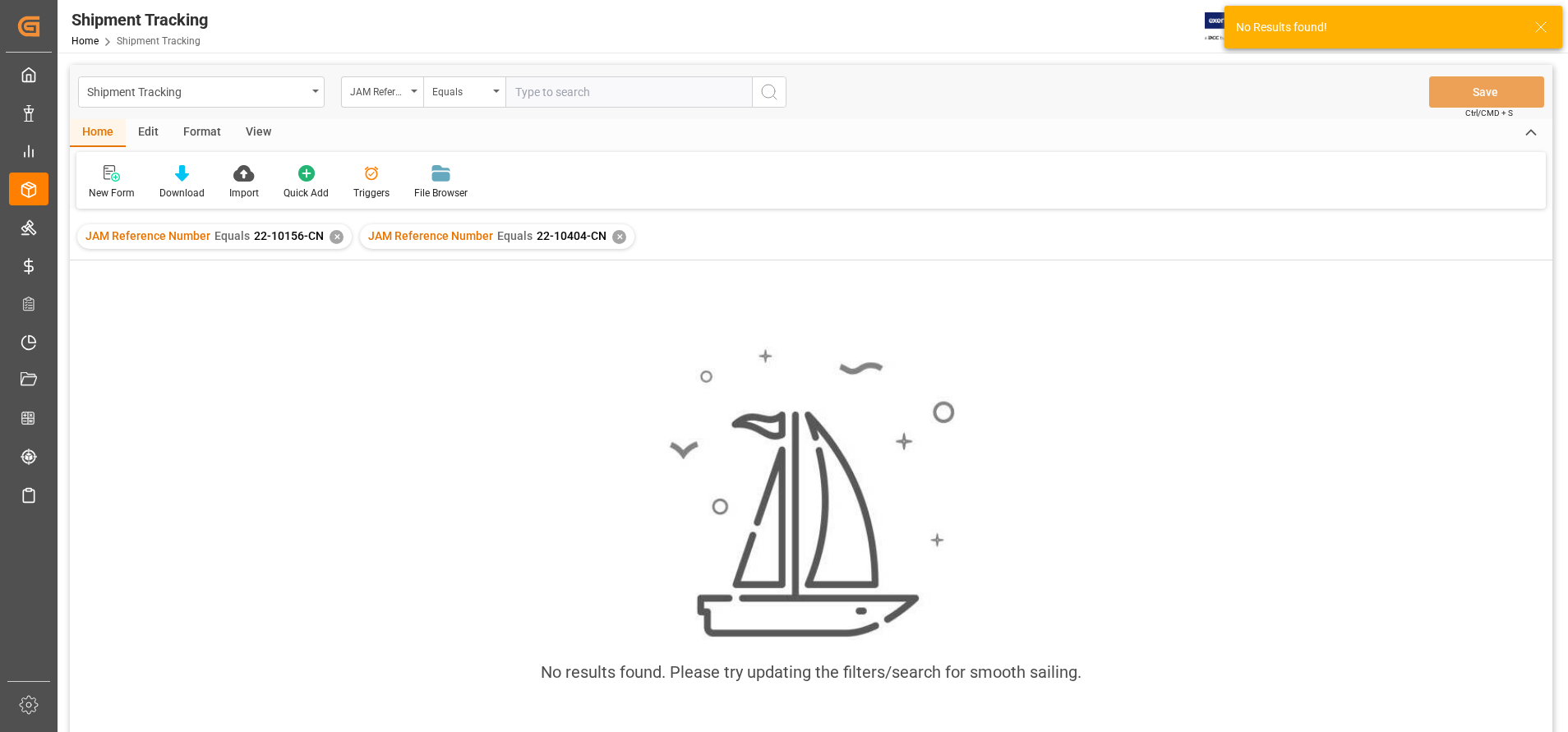
click at [340, 243] on div "JAM Reference Number Equals 22-10156-CN ✕" at bounding box center [215, 237] width 275 height 25
click at [336, 243] on div "✕" at bounding box center [336, 237] width 14 height 14
